Goal: Transaction & Acquisition: Purchase product/service

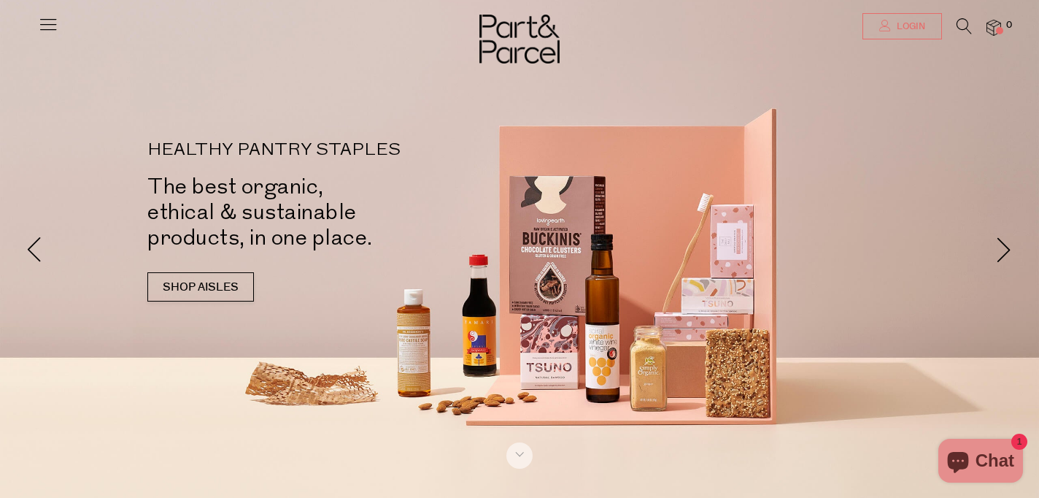
click at [883, 30] on icon at bounding box center [885, 26] width 12 height 12
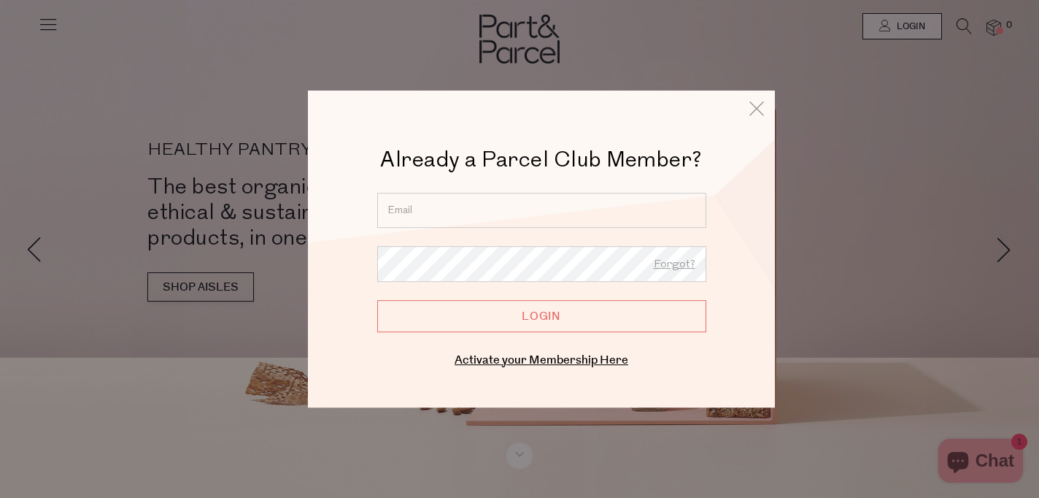
click at [399, 203] on input "email" at bounding box center [541, 210] width 329 height 35
type input "[EMAIL_ADDRESS][DOMAIN_NAME]"
click at [517, 309] on input "Login" at bounding box center [541, 316] width 329 height 32
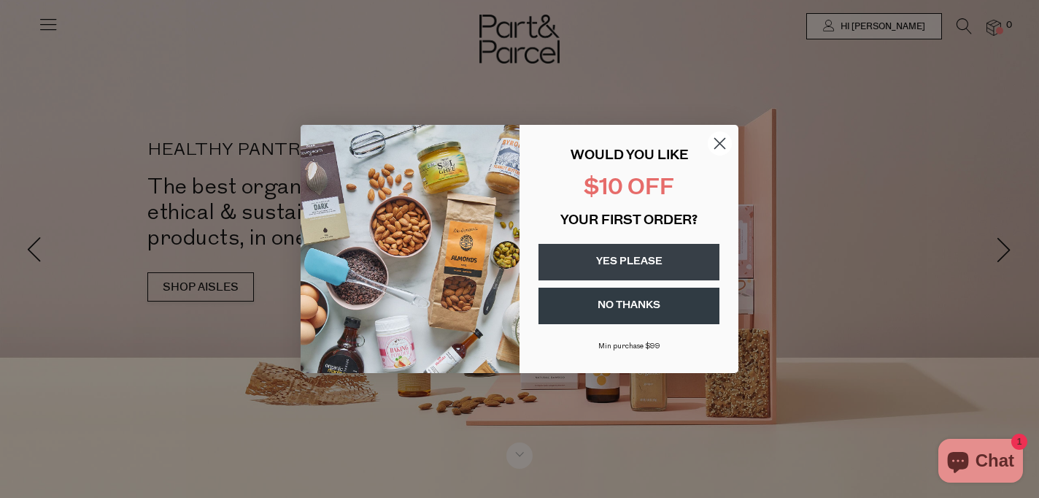
click at [720, 135] on circle "Close dialog" at bounding box center [720, 143] width 24 height 24
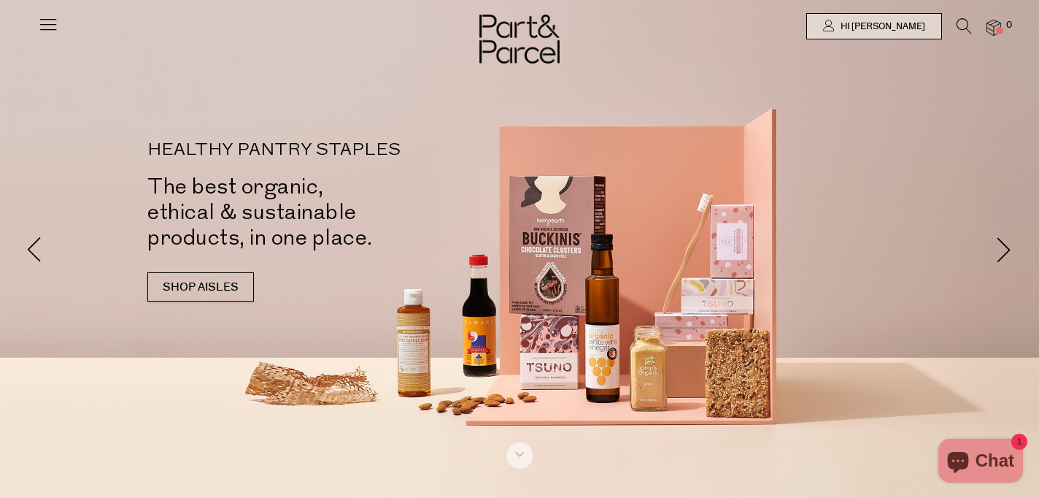
click at [959, 26] on icon at bounding box center [963, 26] width 15 height 16
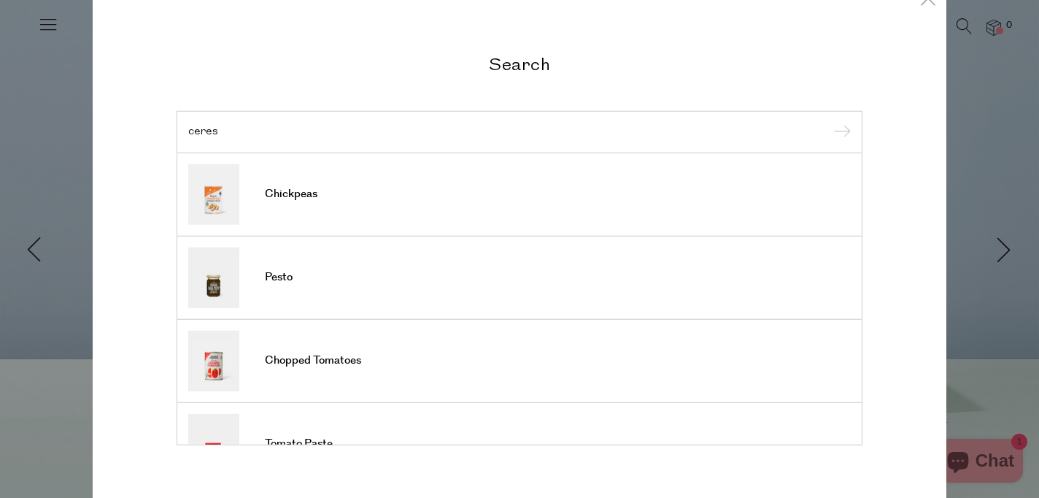
type input "ceres"
click at [829, 122] on input "submit" at bounding box center [840, 133] width 22 height 22
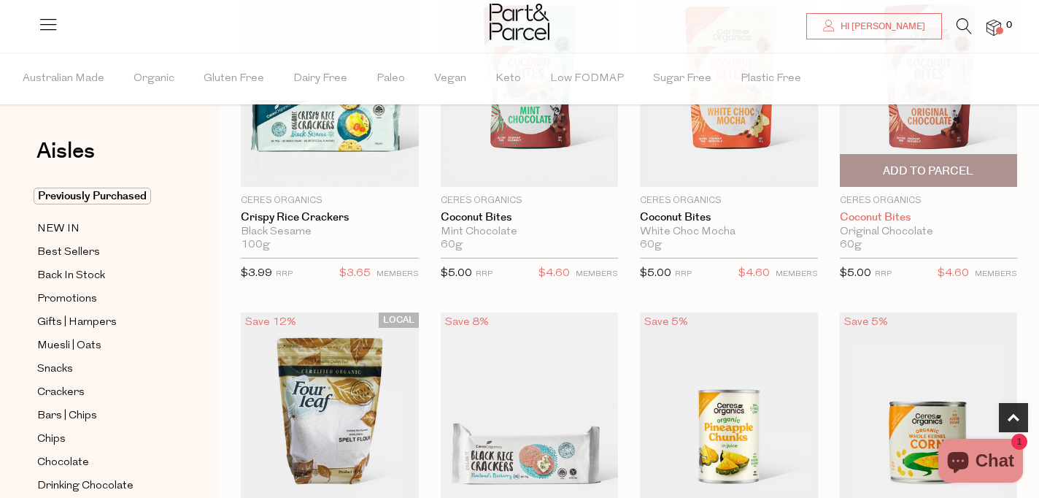
scroll to position [528, 0]
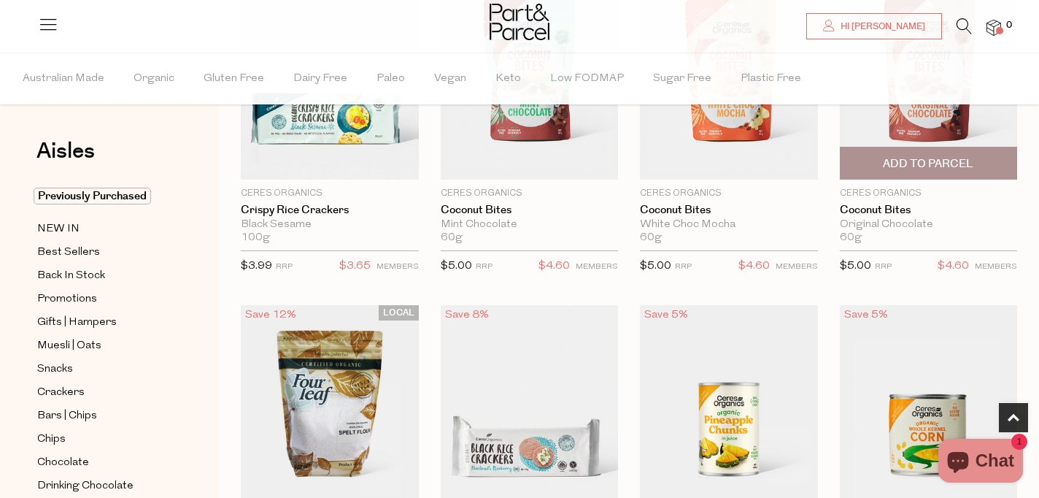
click at [926, 159] on span "Add To Parcel" at bounding box center [928, 163] width 90 height 15
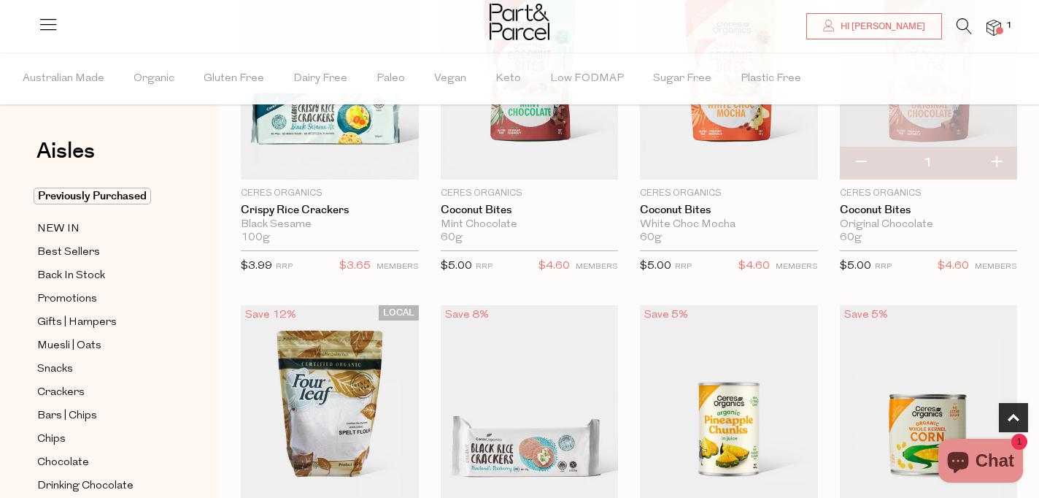
click at [999, 156] on button "button" at bounding box center [996, 163] width 42 height 32
type input "2"
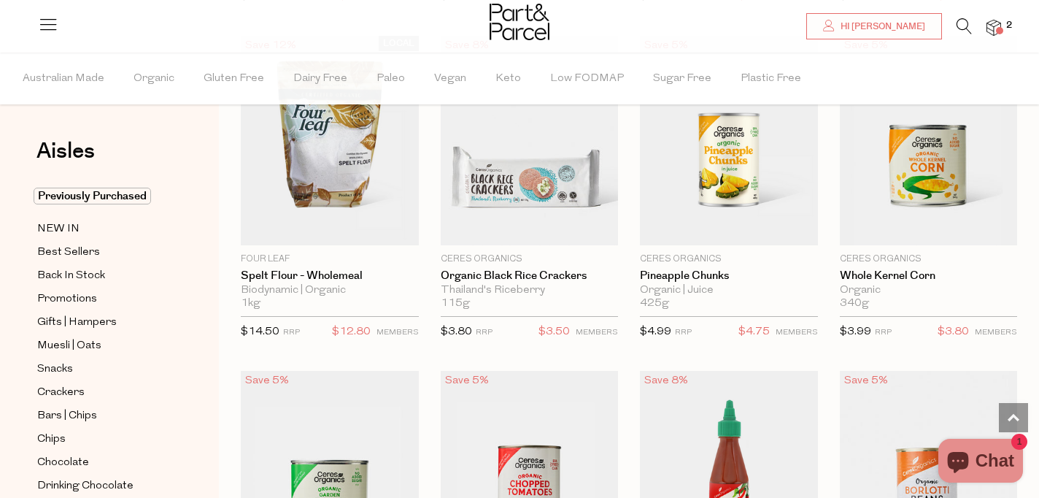
scroll to position [802, 0]
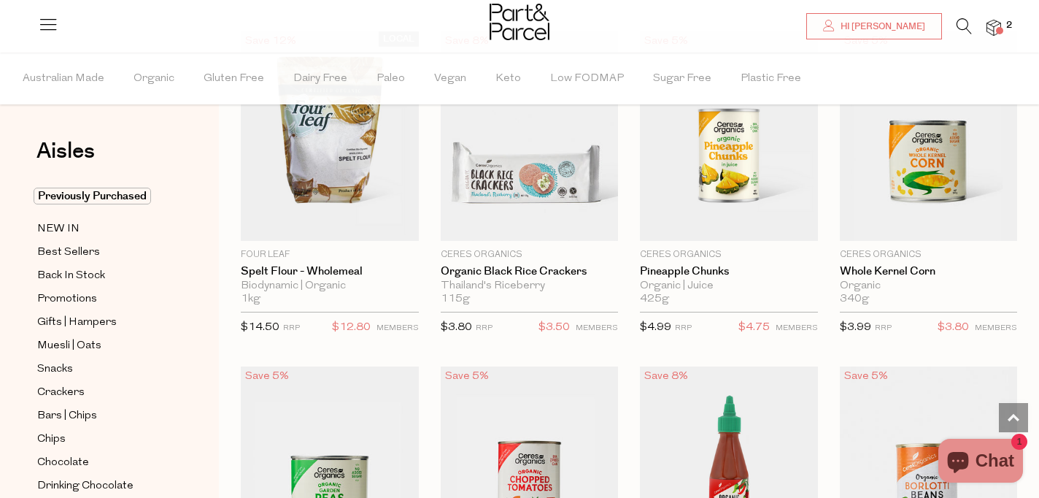
click at [962, 18] on icon at bounding box center [963, 26] width 15 height 16
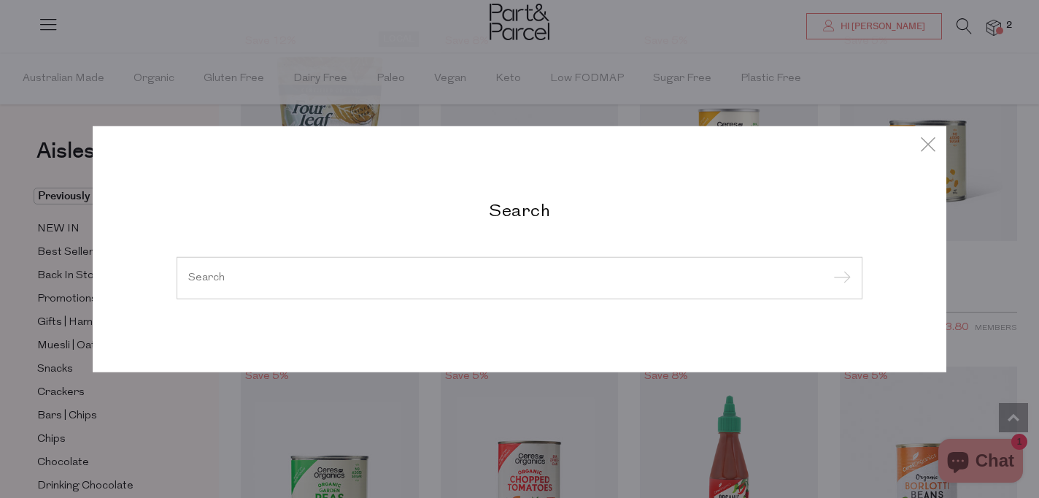
type input "o"
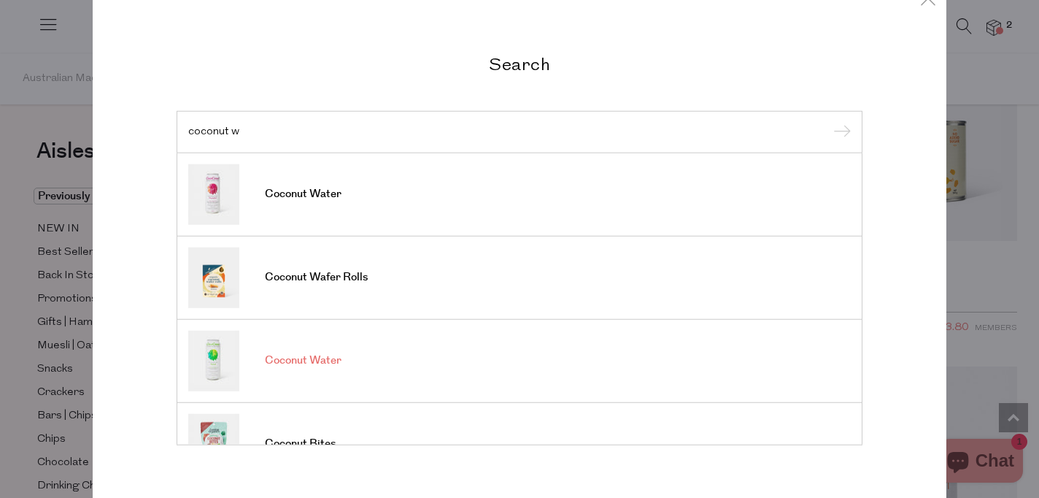
type input "coconut w"
click at [313, 365] on span "Coconut Water" at bounding box center [303, 360] width 77 height 15
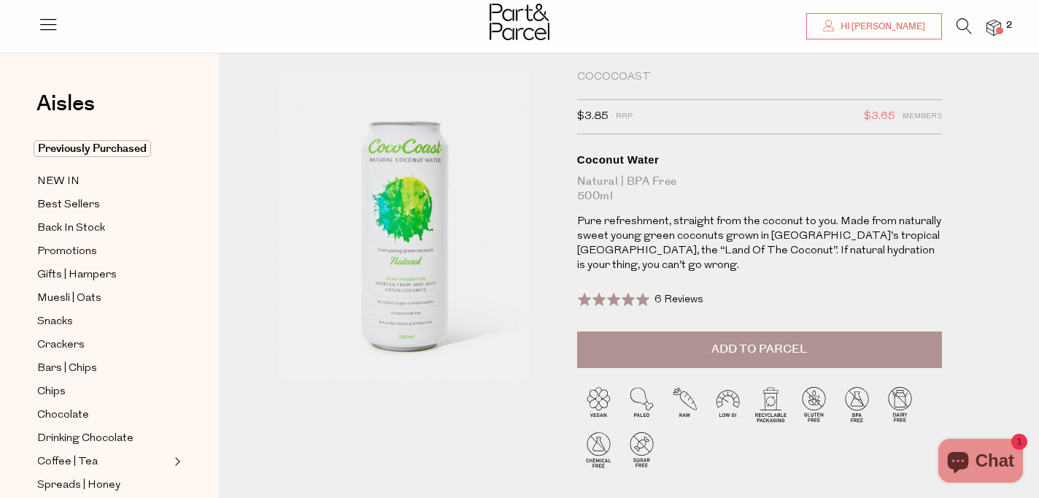
scroll to position [31, 0]
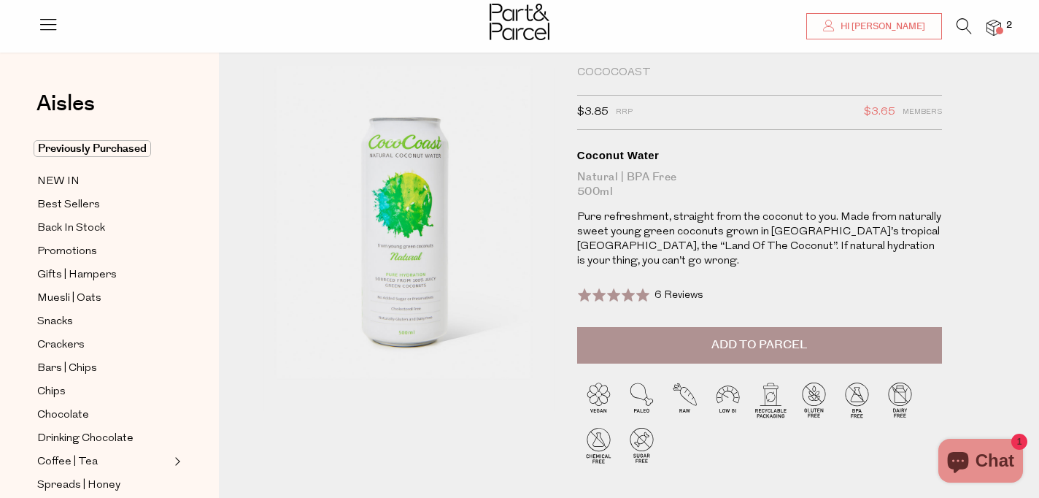
click at [724, 334] on button "Add to Parcel" at bounding box center [759, 345] width 365 height 36
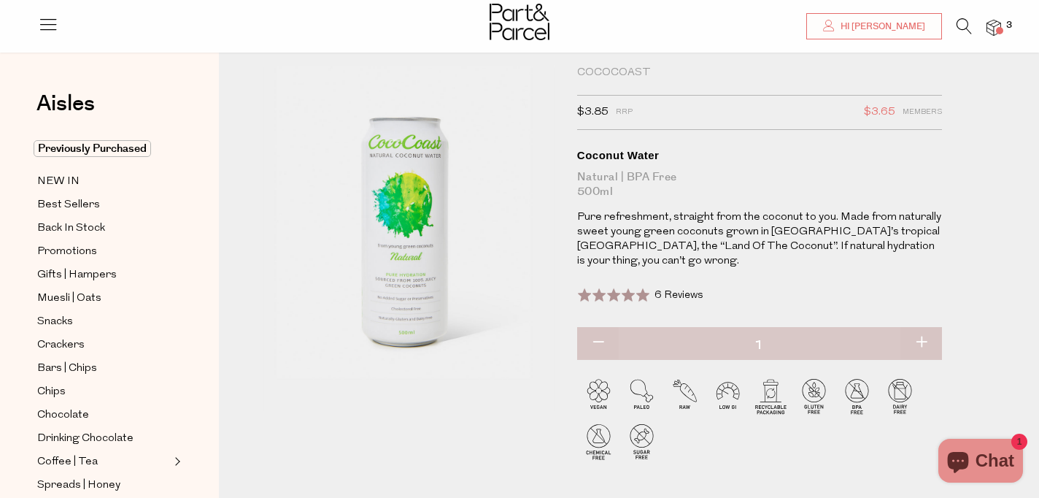
click at [924, 333] on button "button" at bounding box center [921, 343] width 42 height 32
type input "2"
click at [924, 333] on button "button" at bounding box center [921, 343] width 42 height 32
type input "3"
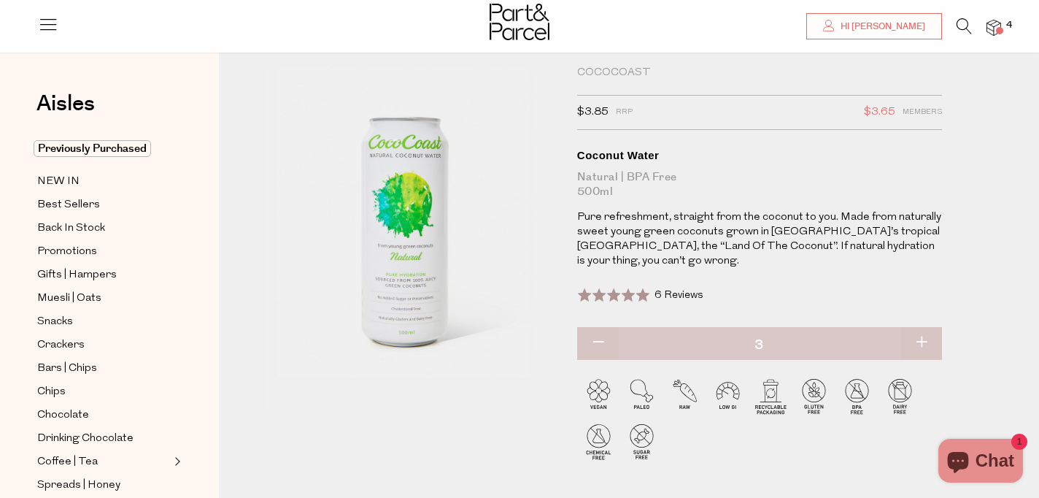
type input "3"
click at [924, 333] on button "button" at bounding box center [921, 343] width 42 height 32
type input "4"
click at [924, 333] on button "button" at bounding box center [921, 343] width 42 height 32
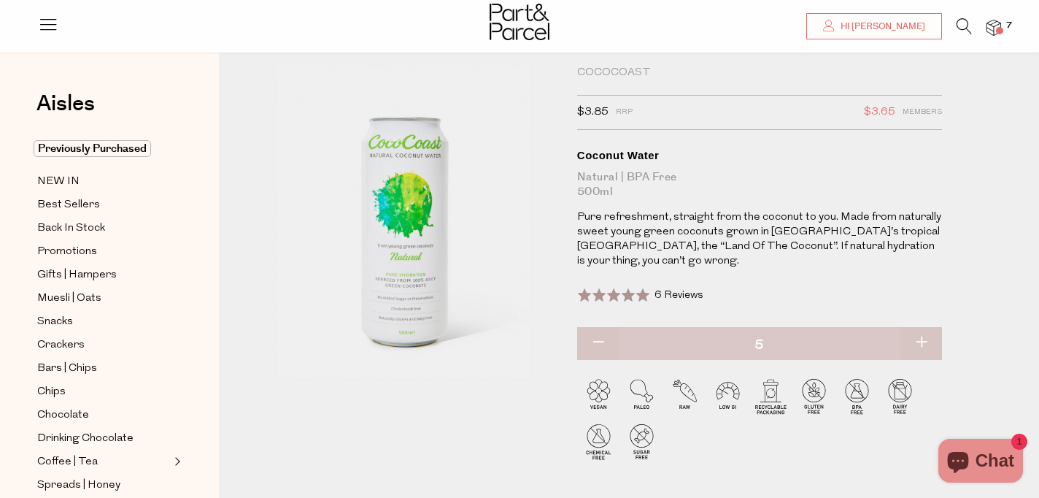
click at [924, 333] on button "button" at bounding box center [921, 343] width 42 height 32
type input "6"
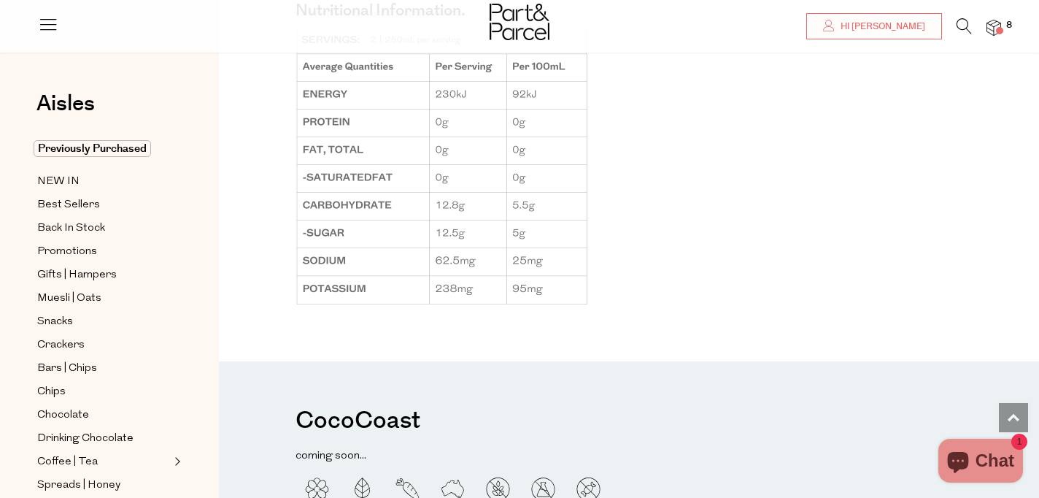
scroll to position [1139, 0]
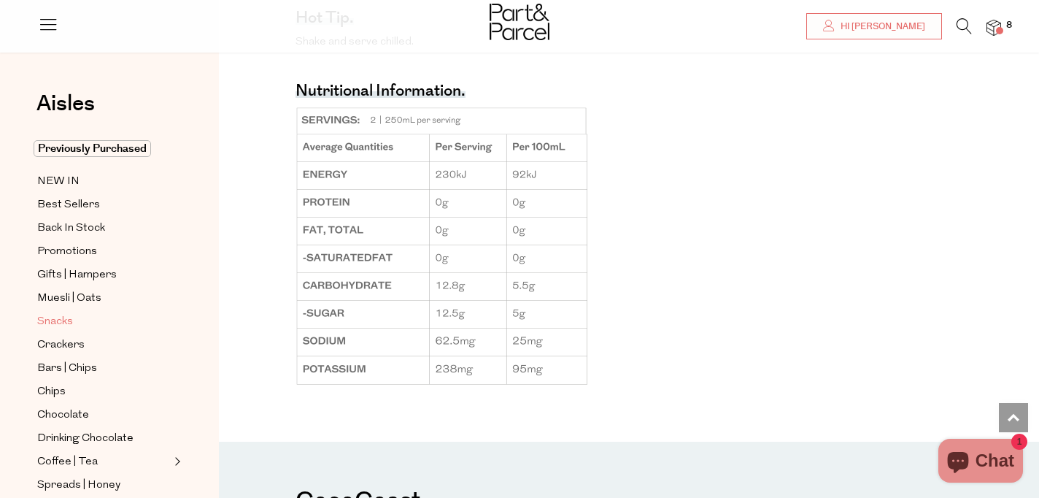
click at [49, 315] on span "Snacks" at bounding box center [55, 322] width 36 height 18
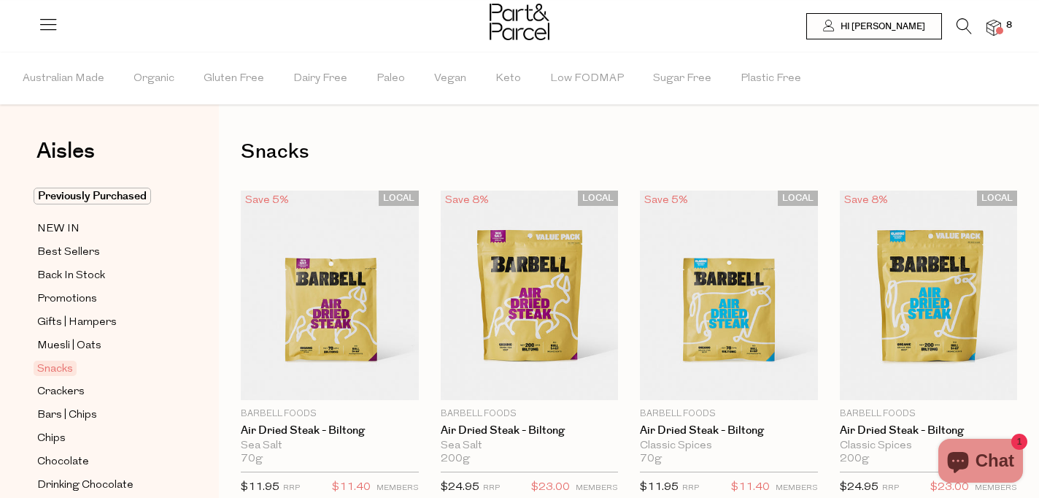
type input "2"
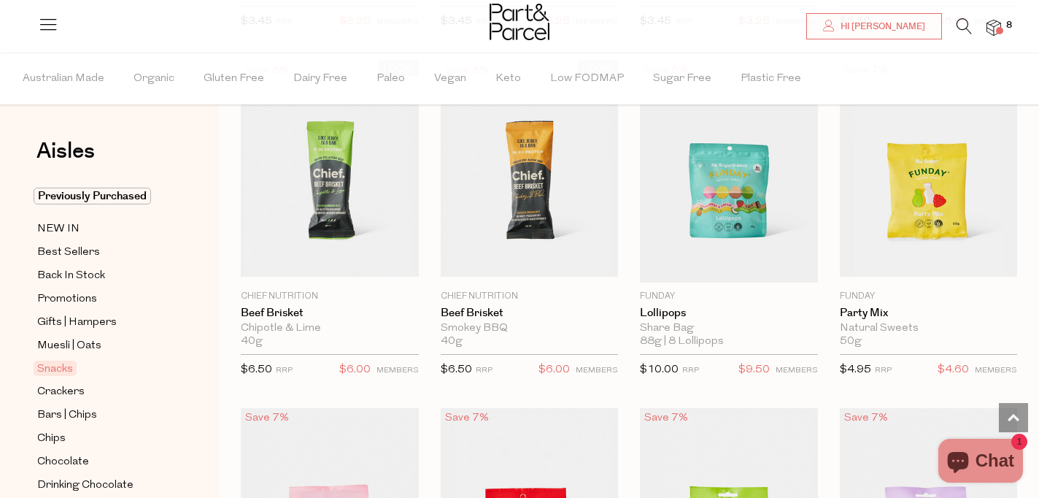
scroll to position [1134, 0]
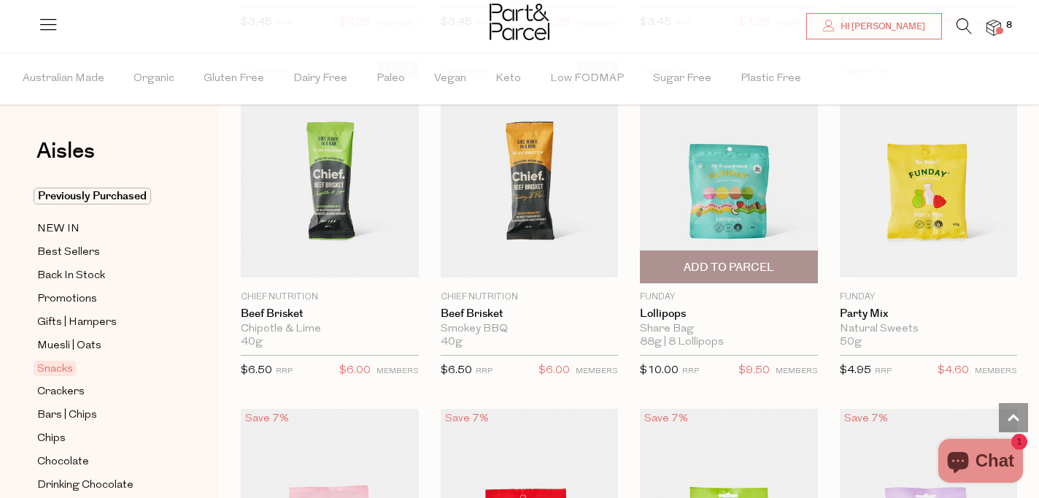
click at [750, 260] on span "Add To Parcel" at bounding box center [729, 267] width 90 height 15
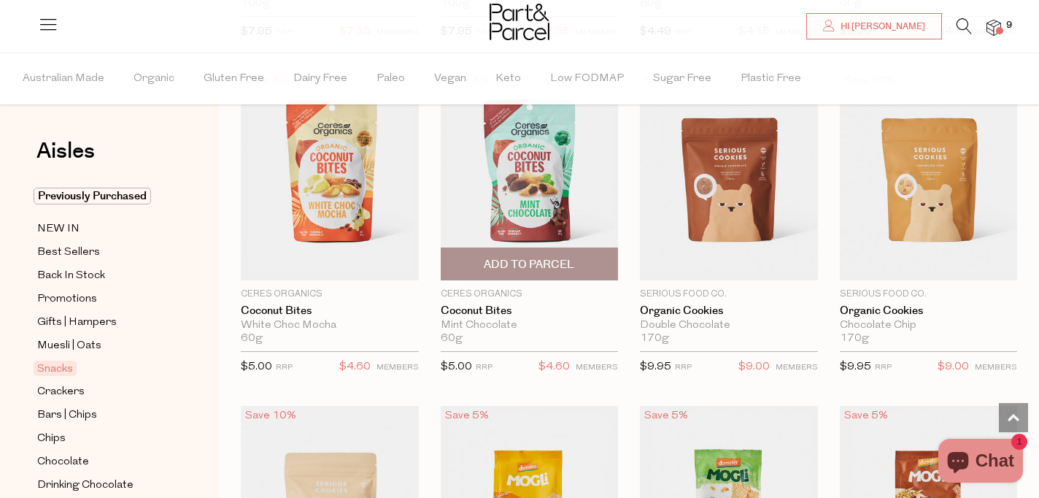
scroll to position [2815, 0]
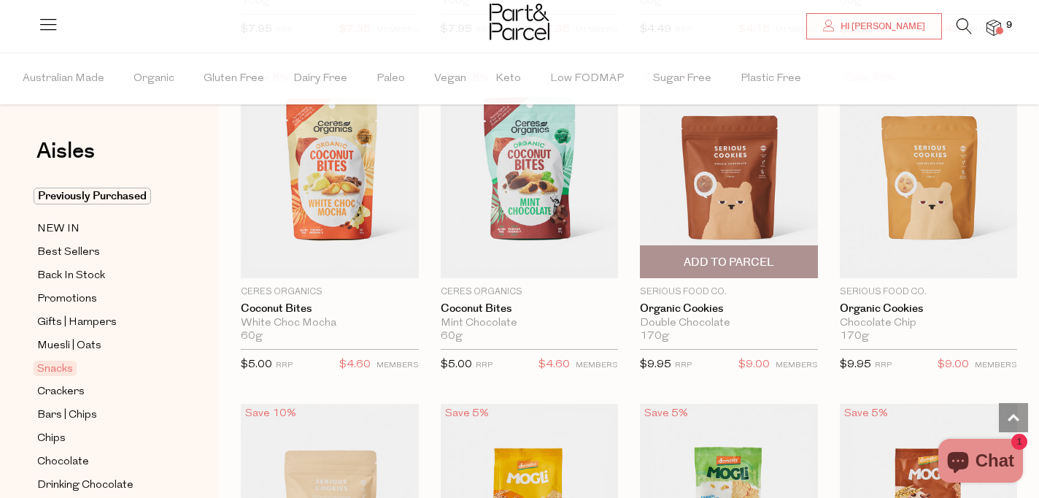
click at [724, 255] on span "Add To Parcel" at bounding box center [729, 262] width 90 height 15
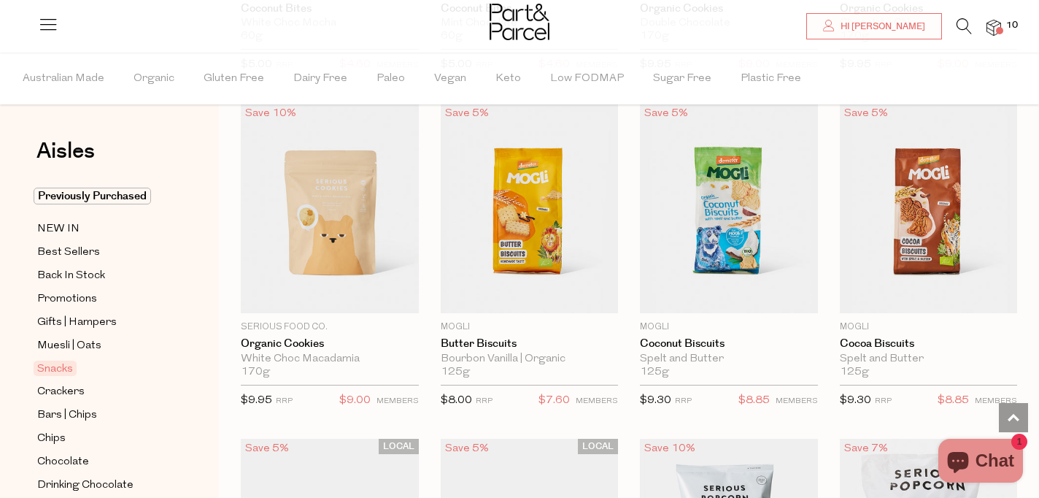
scroll to position [3117, 0]
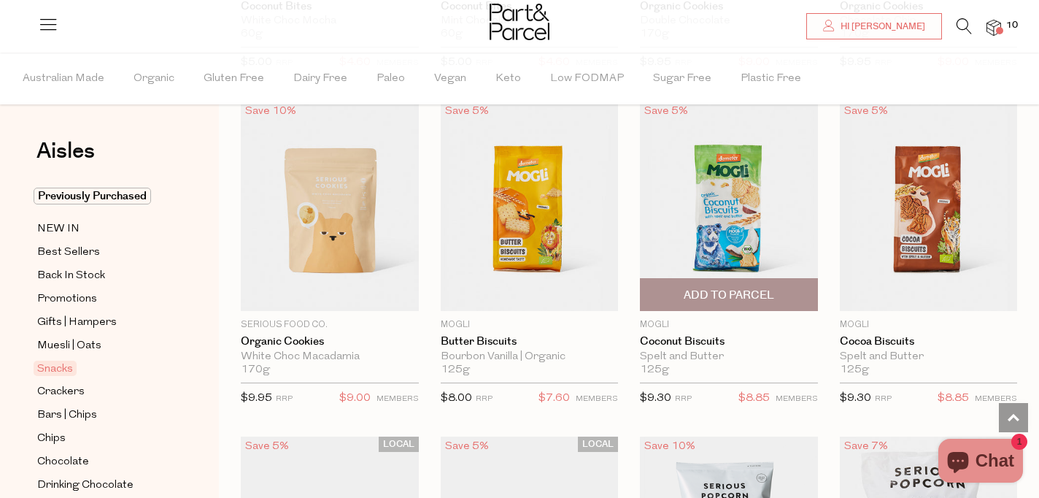
click at [727, 281] on span "Add To Parcel" at bounding box center [728, 294] width 169 height 31
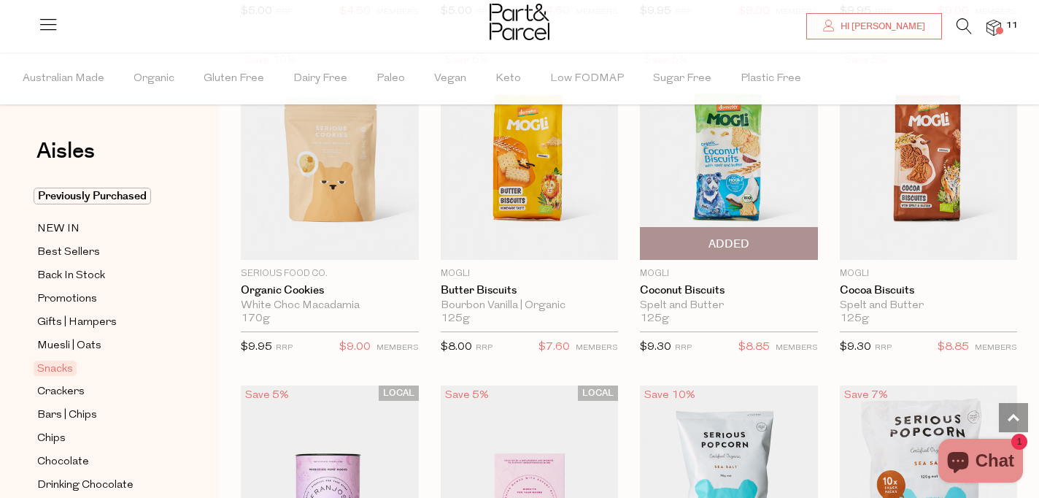
scroll to position [3170, 0]
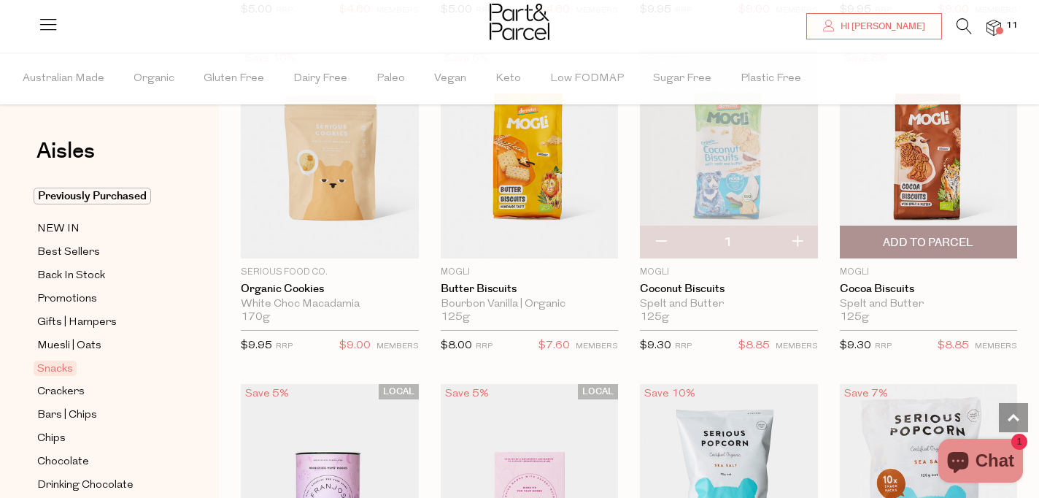
click at [908, 235] on span "Add To Parcel" at bounding box center [928, 242] width 90 height 15
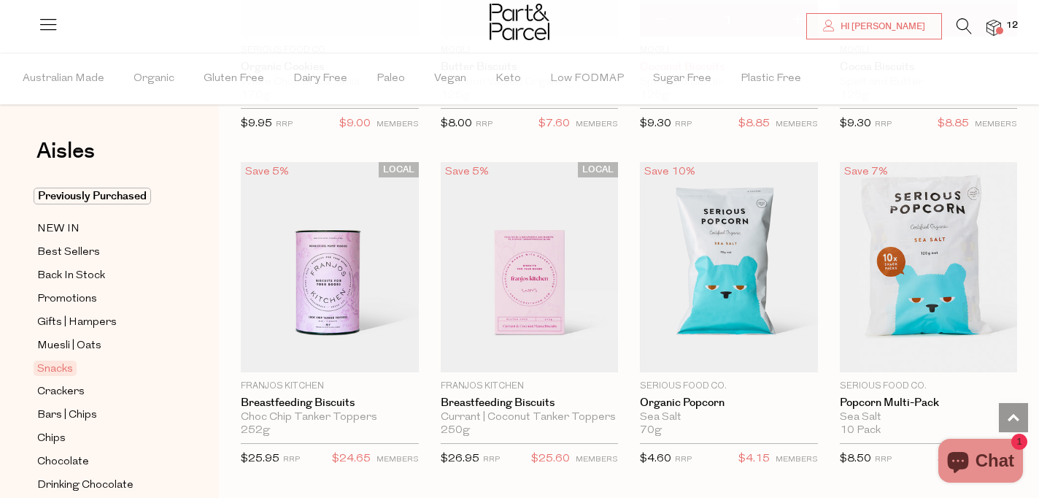
scroll to position [3395, 0]
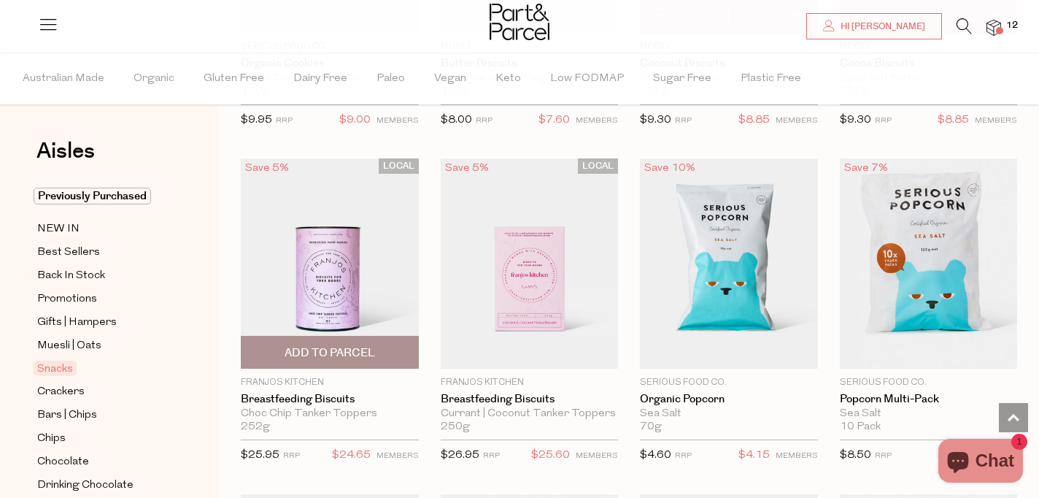
click at [328, 345] on span "Add To Parcel" at bounding box center [330, 352] width 90 height 15
